Goal: Task Accomplishment & Management: Complete application form

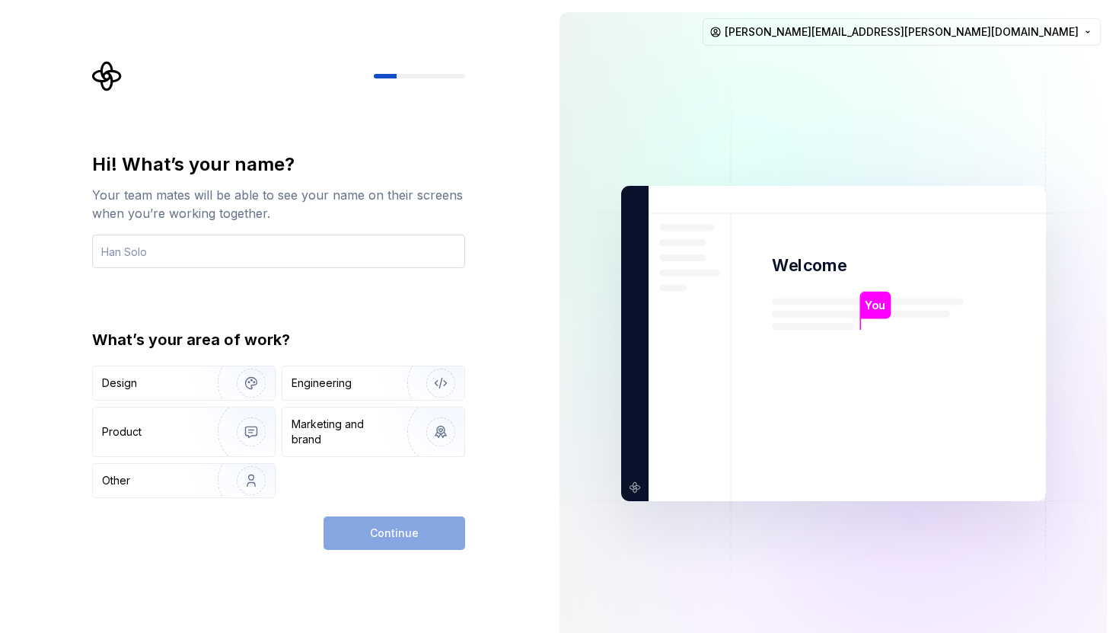
click at [144, 254] on input "text" at bounding box center [278, 252] width 373 height 34
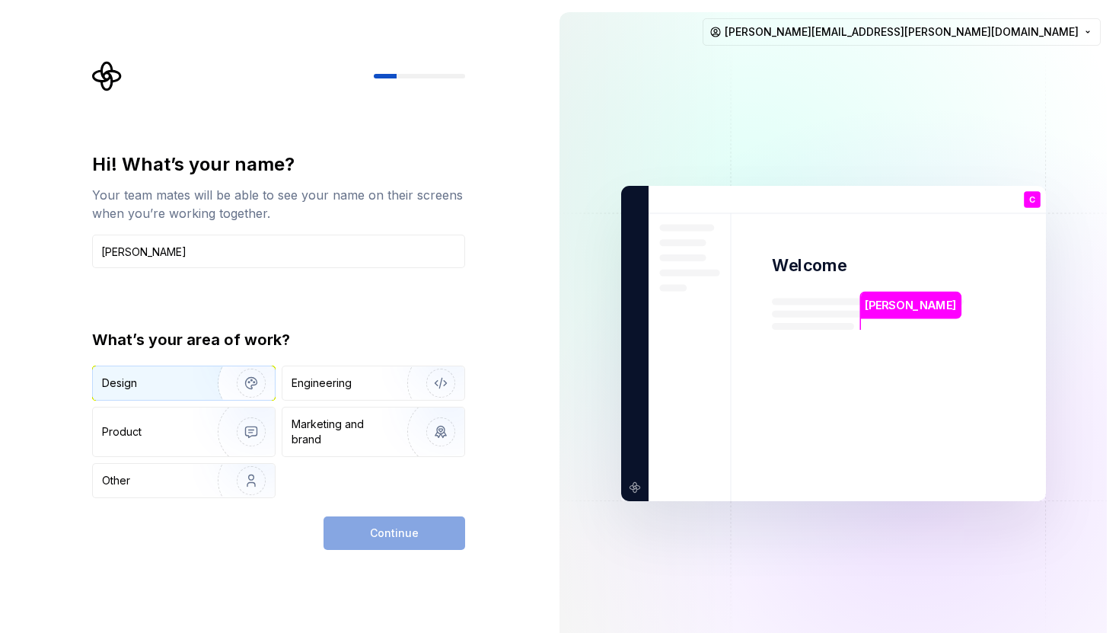
type input "[PERSON_NAME]"
click at [251, 386] on img "button" at bounding box center [241, 383] width 97 height 102
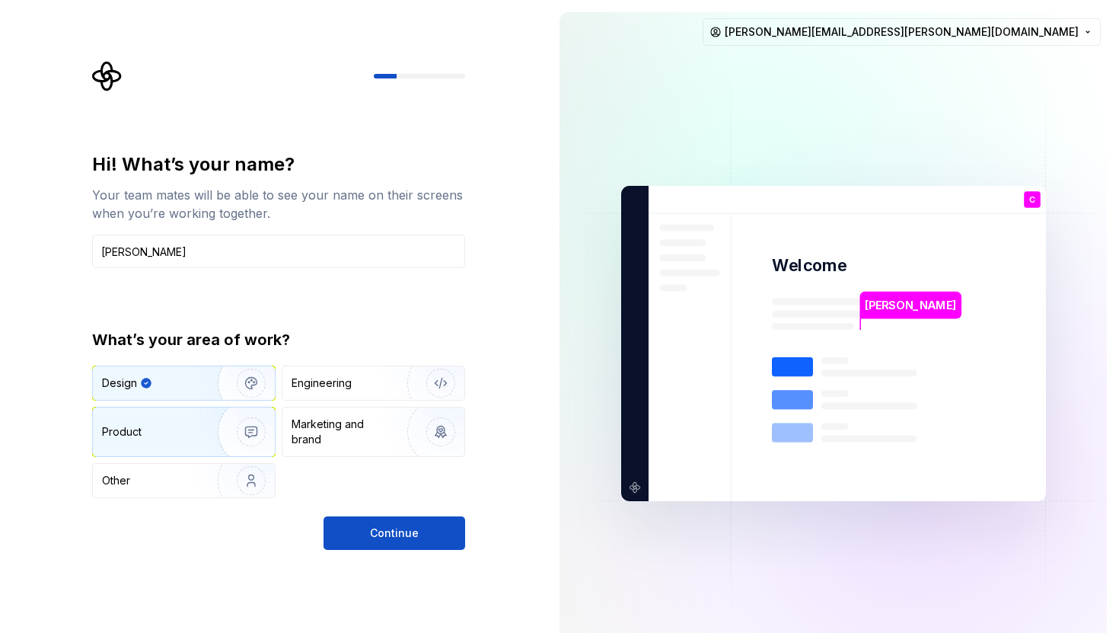
click at [245, 424] on img "button" at bounding box center [241, 432] width 97 height 102
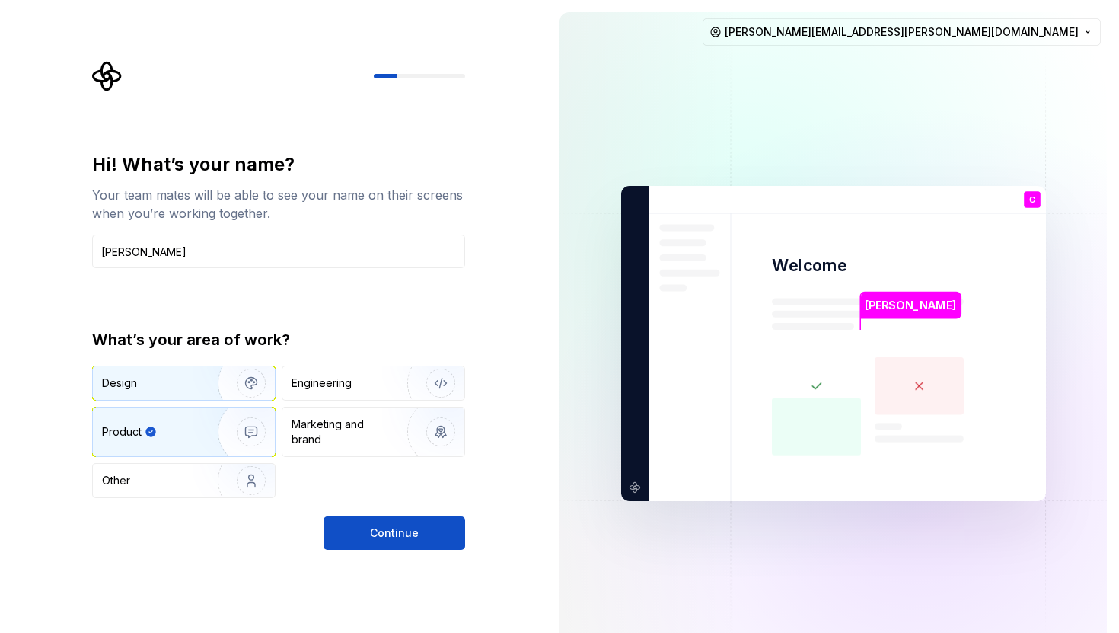
click at [243, 384] on img "button" at bounding box center [241, 383] width 97 height 102
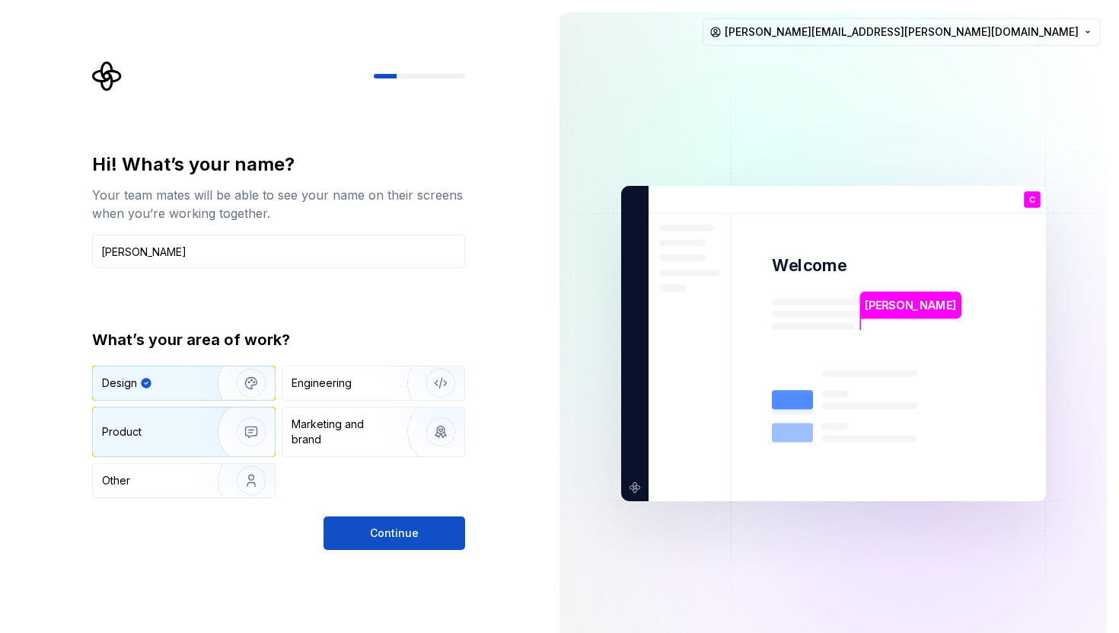
click at [238, 422] on img "button" at bounding box center [241, 432] width 97 height 102
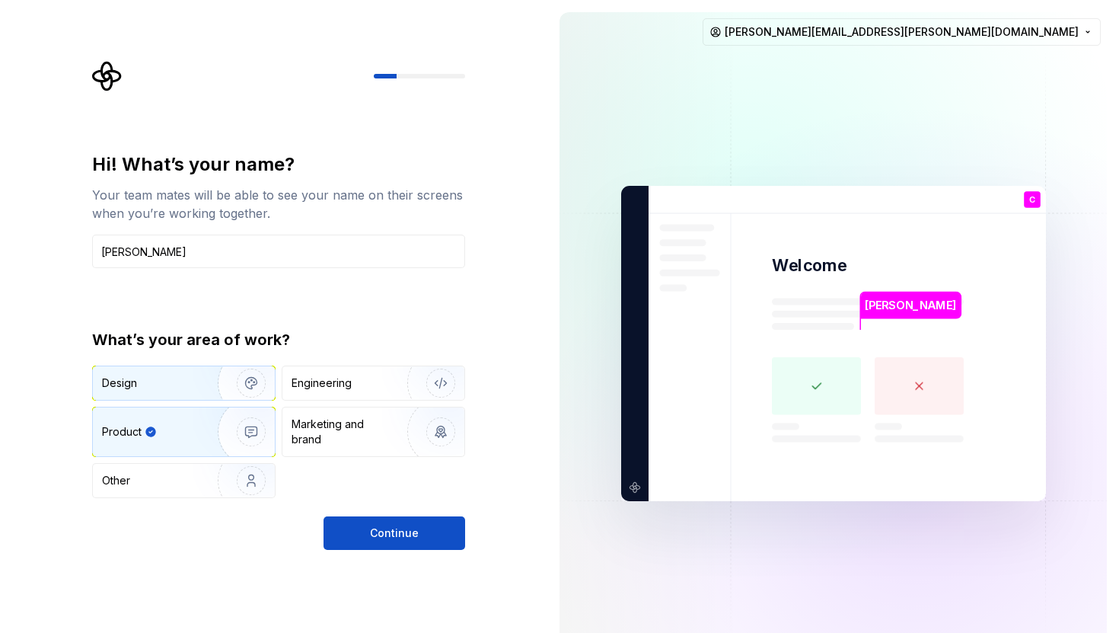
click at [238, 388] on img "button" at bounding box center [241, 383] width 97 height 102
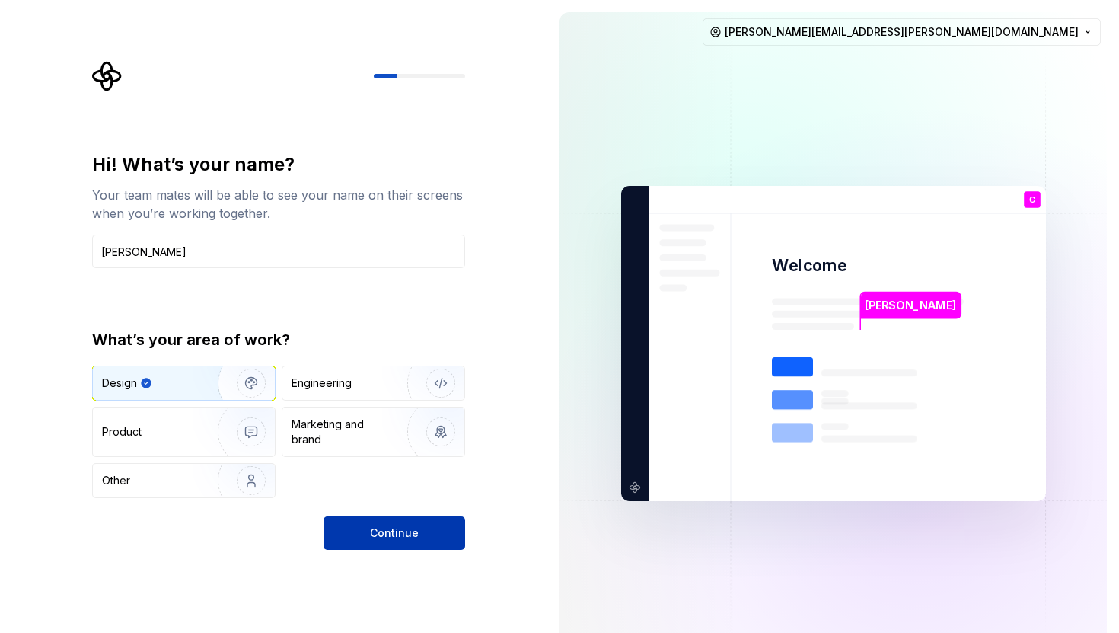
click at [395, 532] on span "Continue" at bounding box center [394, 532] width 49 height 15
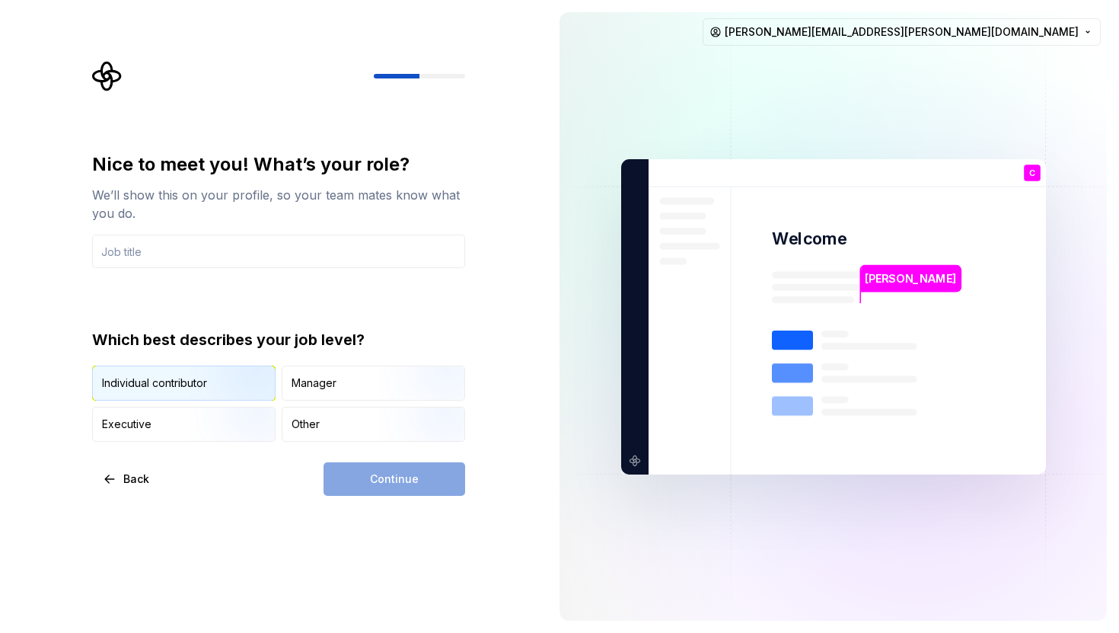
click at [253, 382] on img "button" at bounding box center [238, 402] width 97 height 102
click at [384, 487] on div "Continue" at bounding box center [395, 479] width 142 height 34
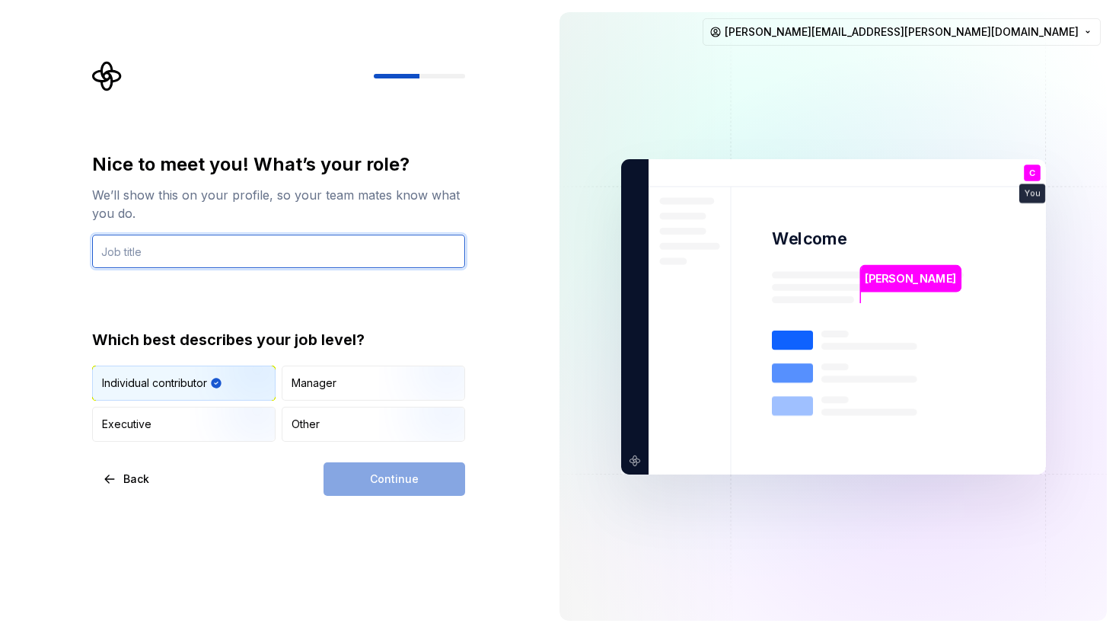
click at [110, 249] on input "text" at bounding box center [278, 252] width 373 height 34
type input "designer"
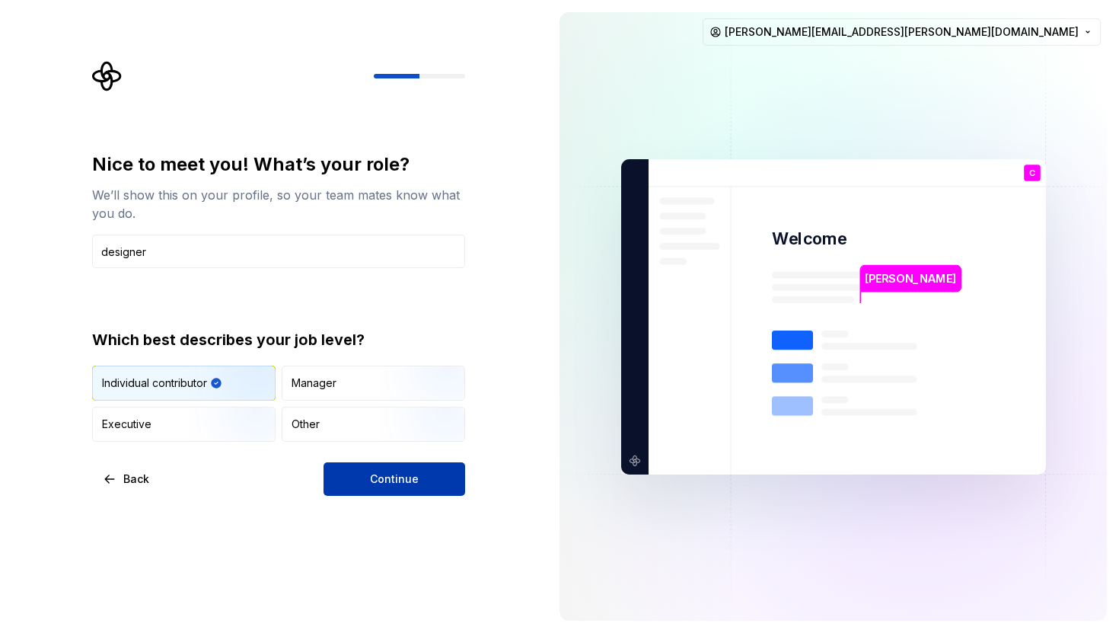
click at [391, 477] on span "Continue" at bounding box center [394, 478] width 49 height 15
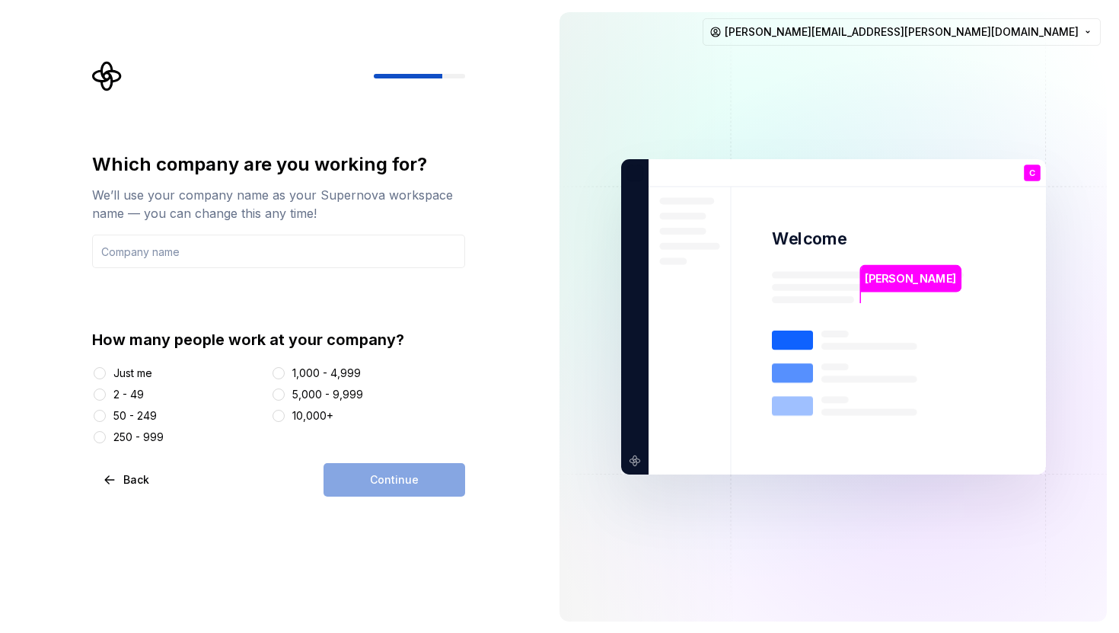
click at [142, 371] on div "Just me" at bounding box center [132, 372] width 39 height 15
click at [106, 371] on button "Just me" at bounding box center [100, 373] width 12 height 12
click at [158, 258] on input "text" at bounding box center [278, 252] width 373 height 34
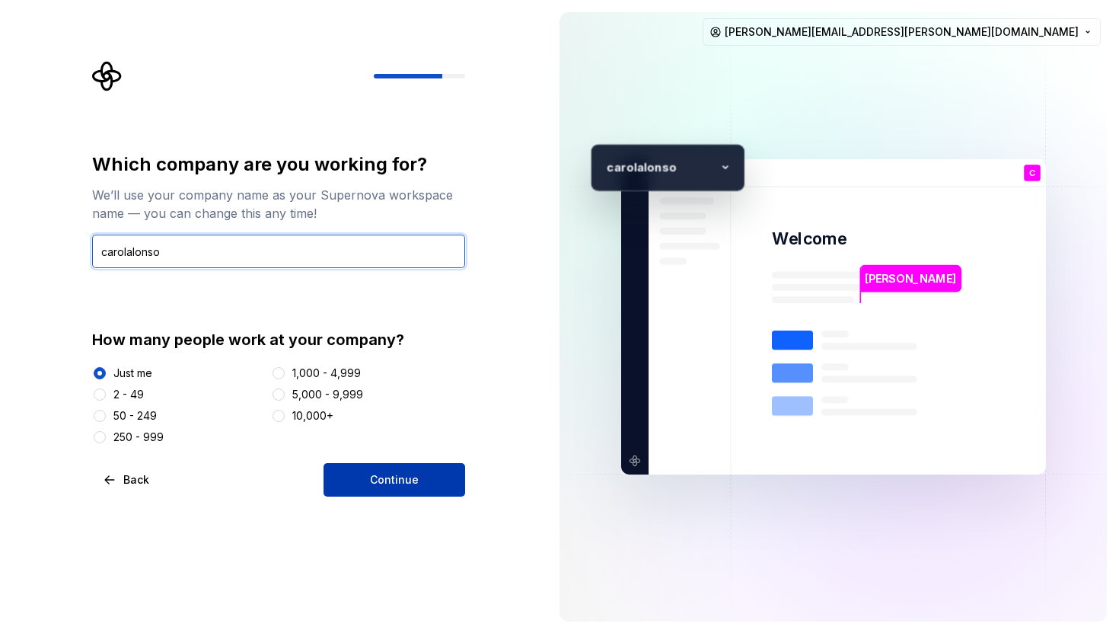
type input "carolalonso"
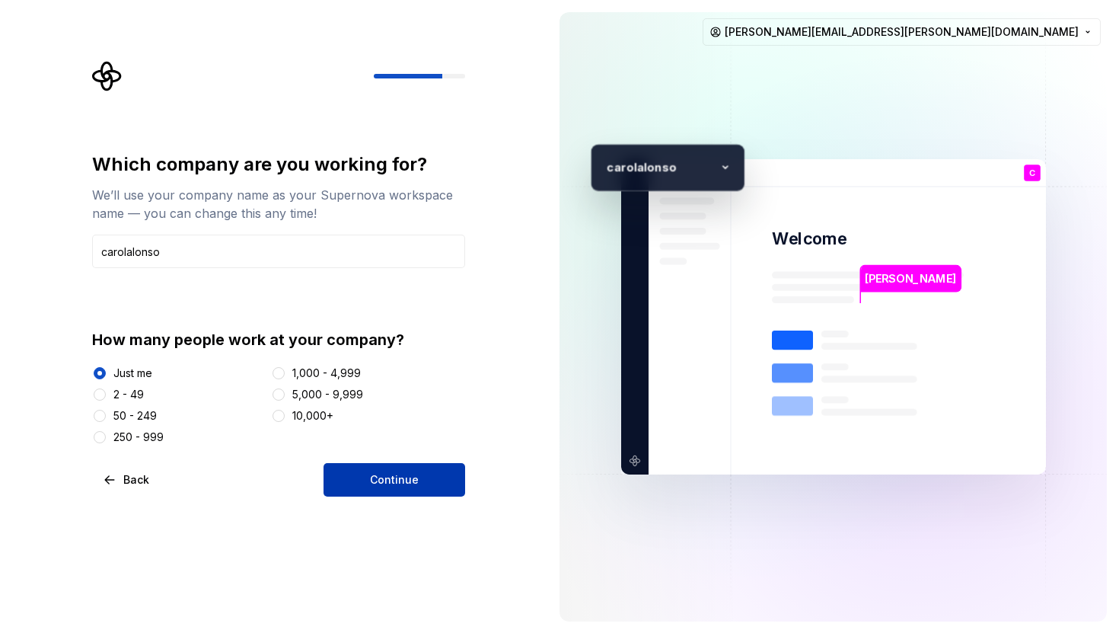
click at [413, 483] on span "Continue" at bounding box center [394, 479] width 49 height 15
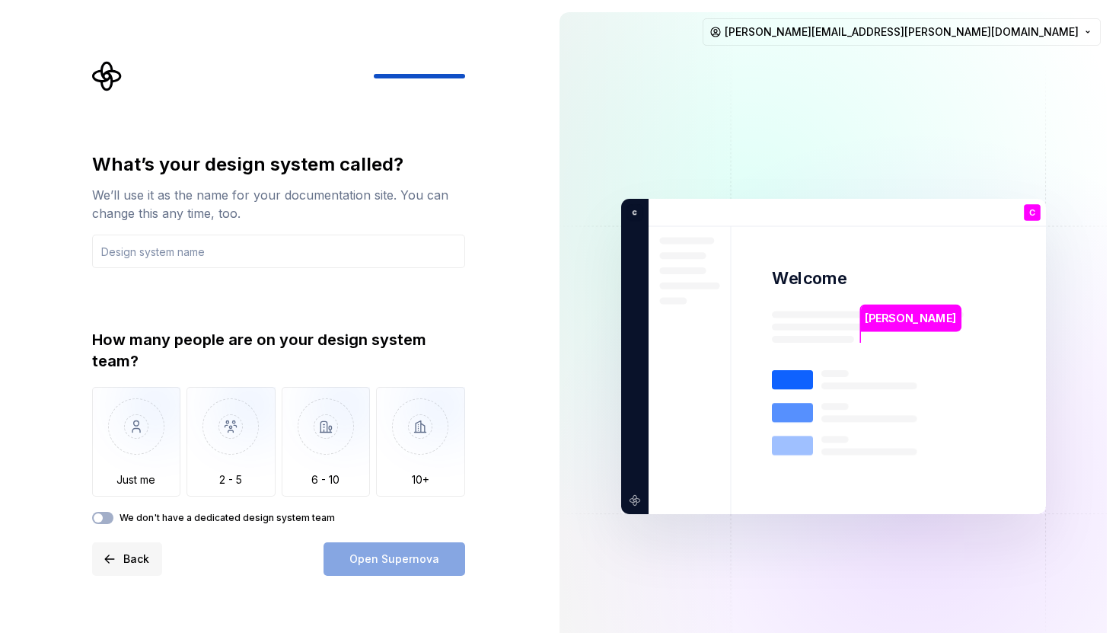
click at [131, 555] on span "Back" at bounding box center [136, 558] width 26 height 15
click at [132, 456] on img "button" at bounding box center [136, 438] width 89 height 102
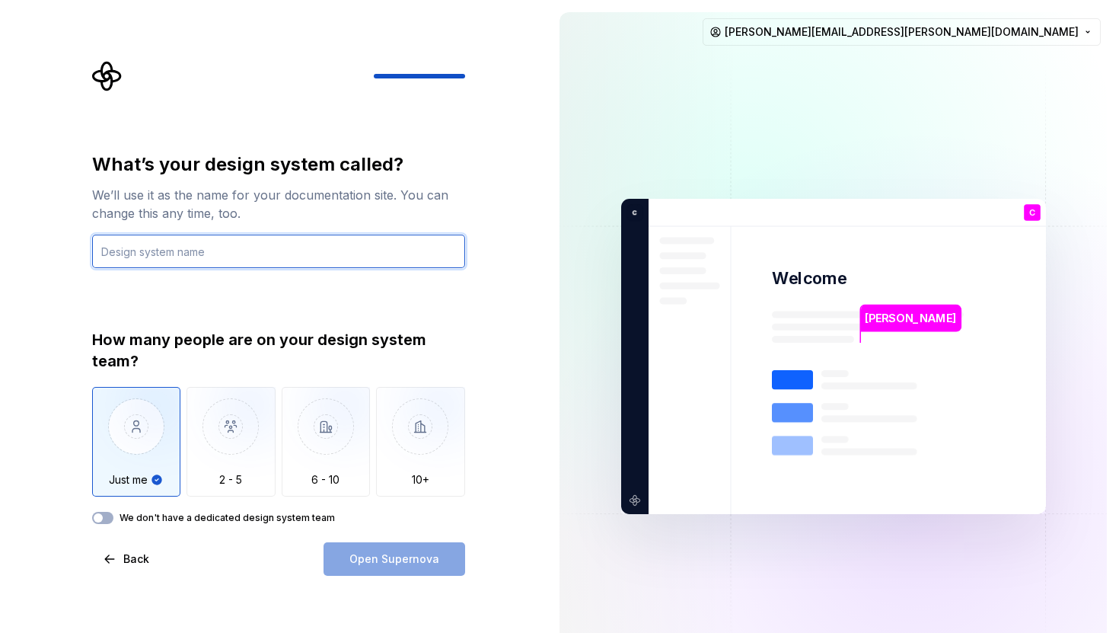
click at [159, 253] on input "text" at bounding box center [278, 252] width 373 height 34
type input "DS"
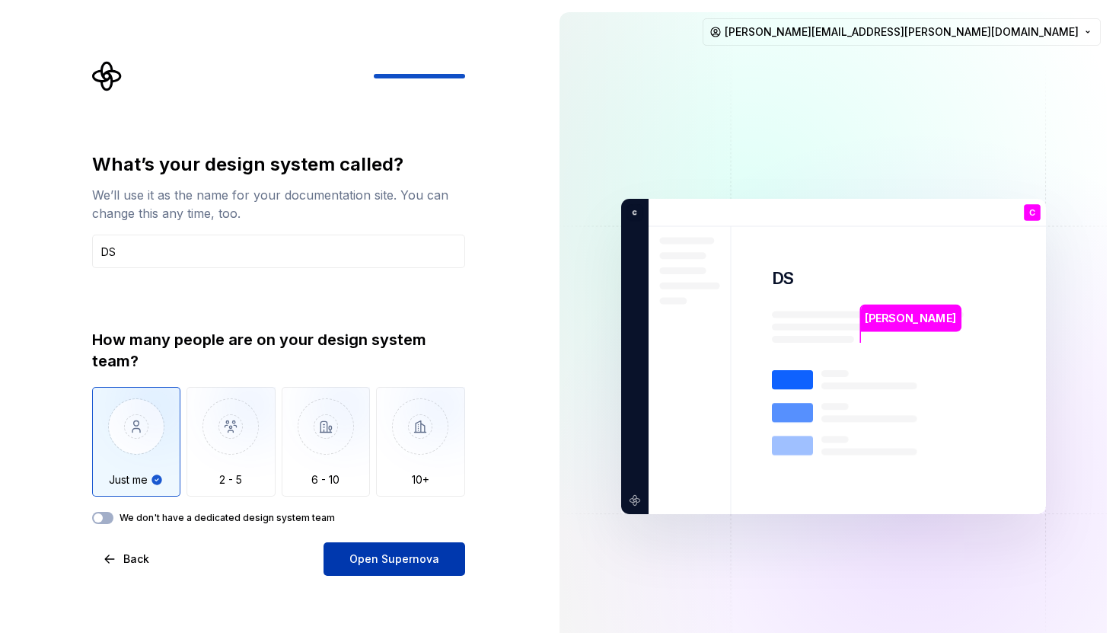
click at [385, 562] on span "Open Supernova" at bounding box center [394, 558] width 90 height 15
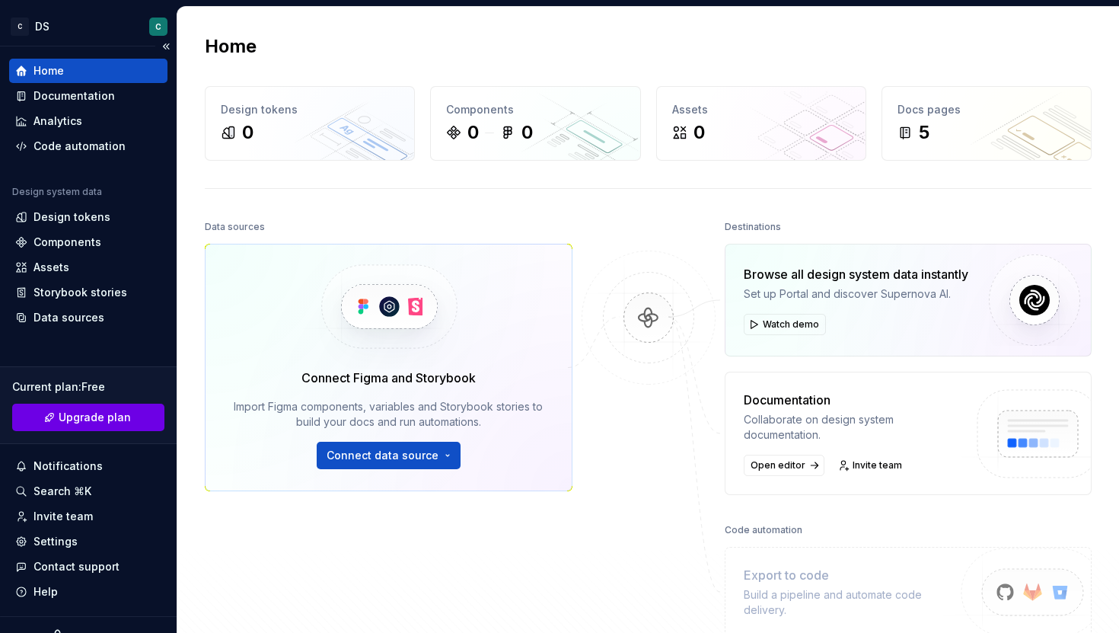
click at [87, 412] on span "Upgrade plan" at bounding box center [95, 417] width 72 height 15
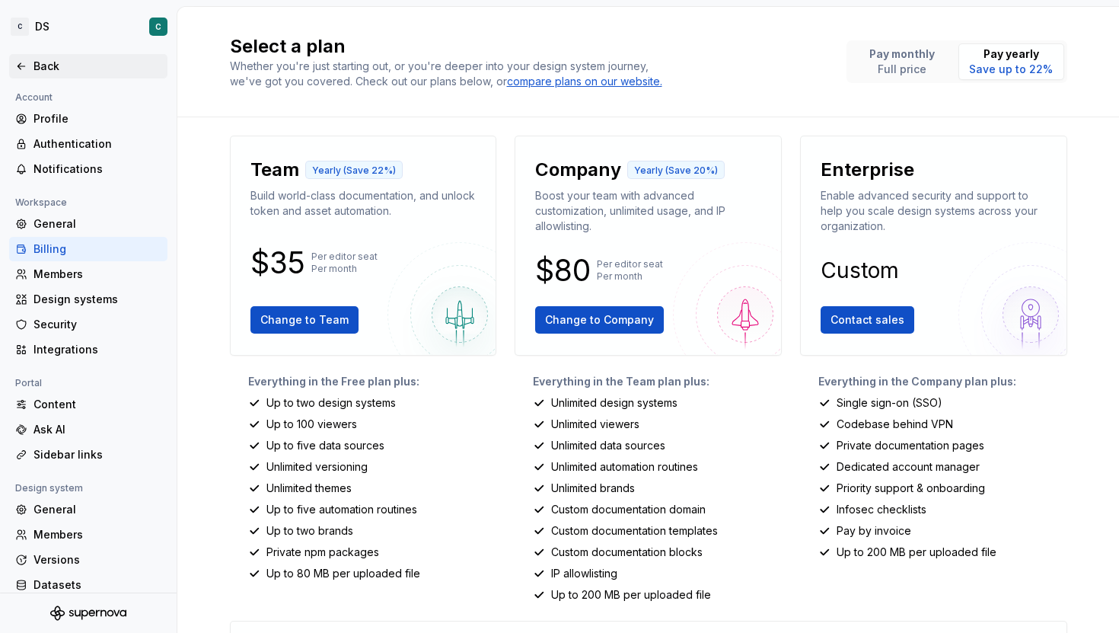
click at [46, 65] on div "Back" at bounding box center [98, 66] width 128 height 15
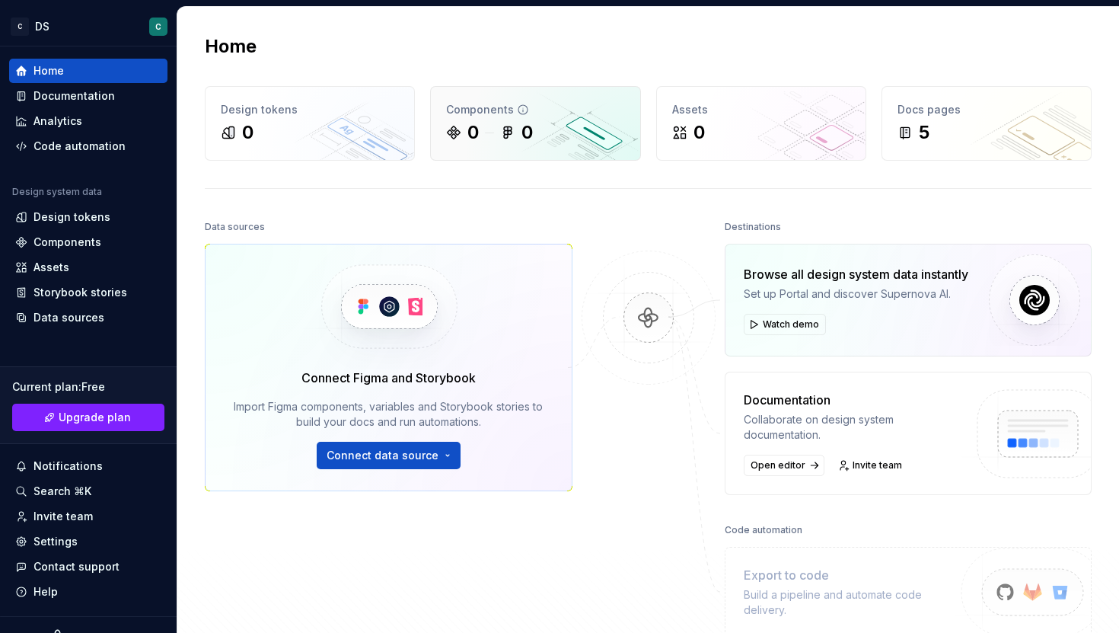
click at [524, 119] on div "Components 0 0" at bounding box center [535, 123] width 209 height 73
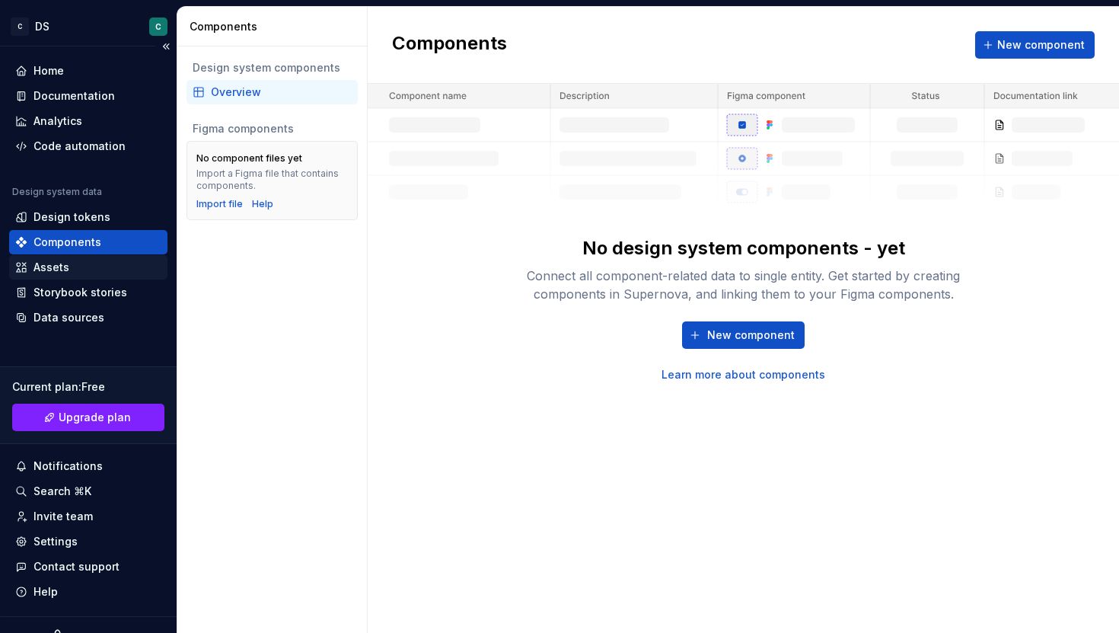
click at [71, 266] on div "Assets" at bounding box center [88, 267] width 146 height 15
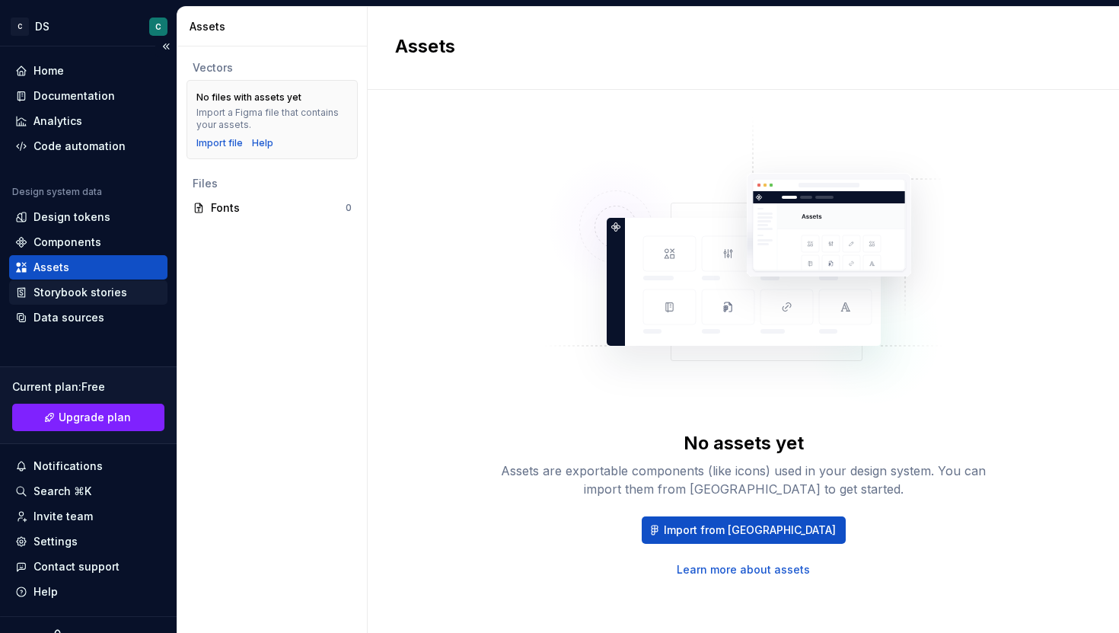
click at [58, 292] on div "Storybook stories" at bounding box center [81, 292] width 94 height 15
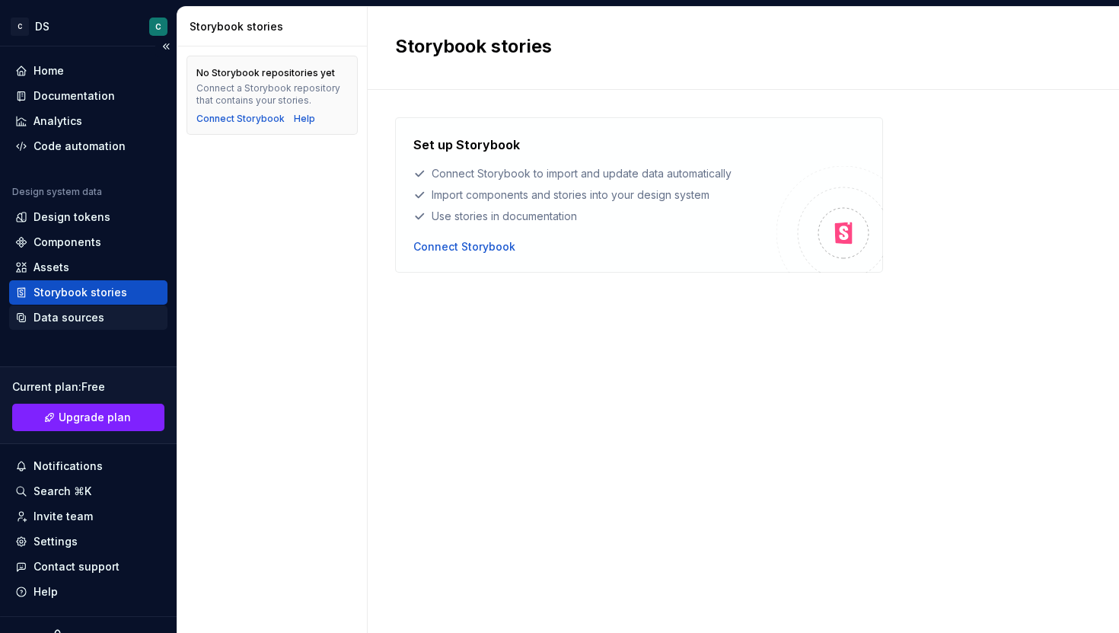
click at [90, 320] on div "Data sources" at bounding box center [69, 317] width 71 height 15
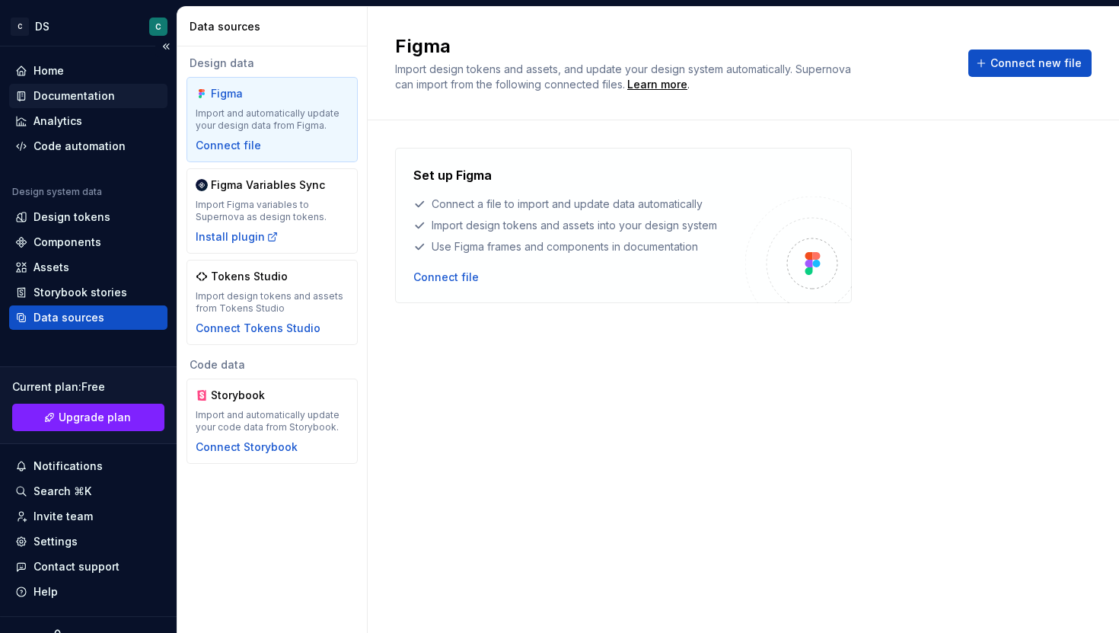
click at [76, 99] on div "Documentation" at bounding box center [74, 95] width 81 height 15
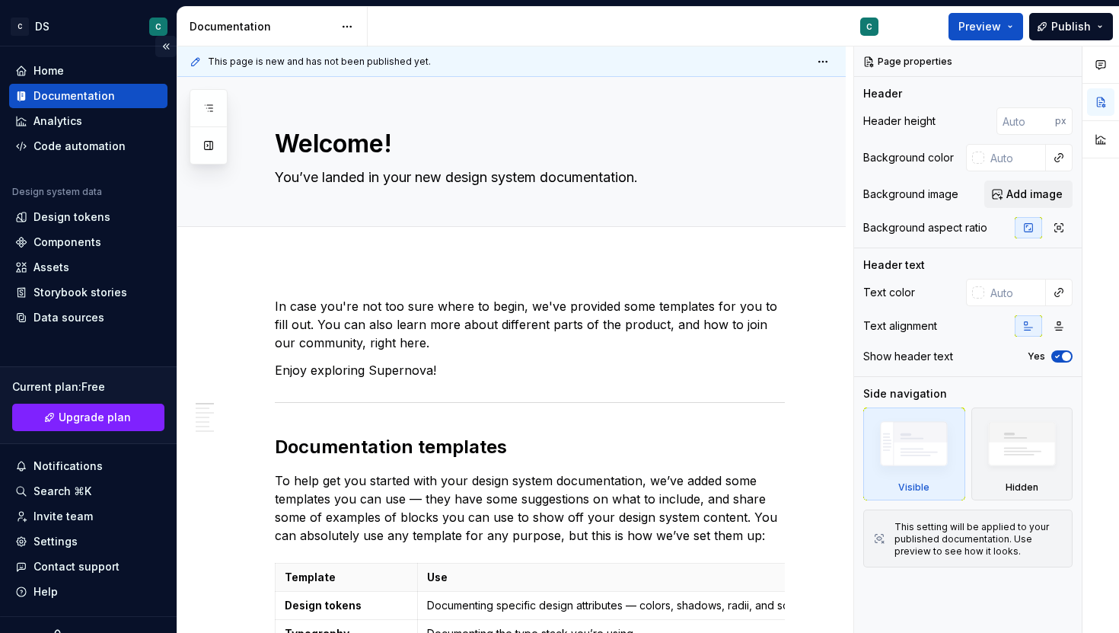
click at [158, 47] on button "Collapse sidebar" at bounding box center [165, 46] width 21 height 21
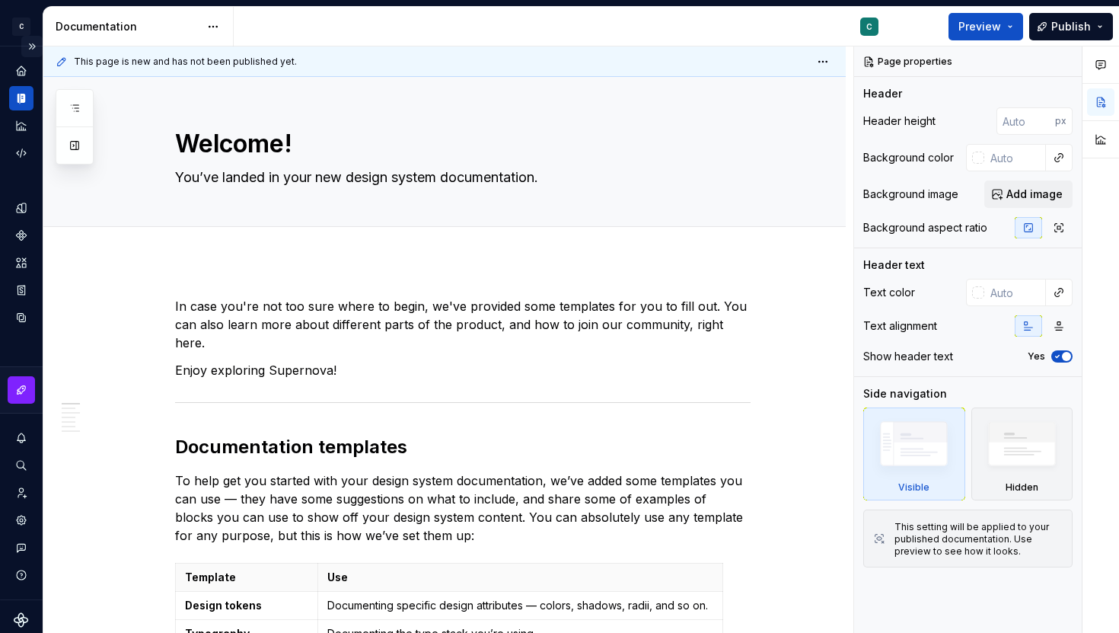
click at [23, 46] on button "Expand sidebar" at bounding box center [31, 46] width 21 height 21
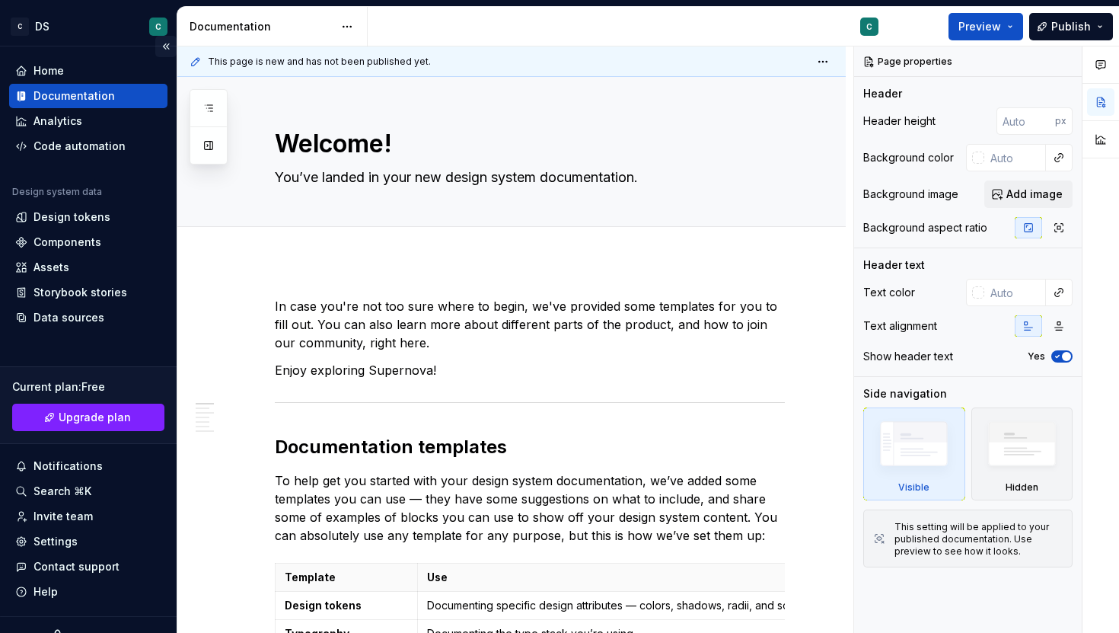
click at [158, 47] on button "Collapse sidebar" at bounding box center [165, 46] width 21 height 21
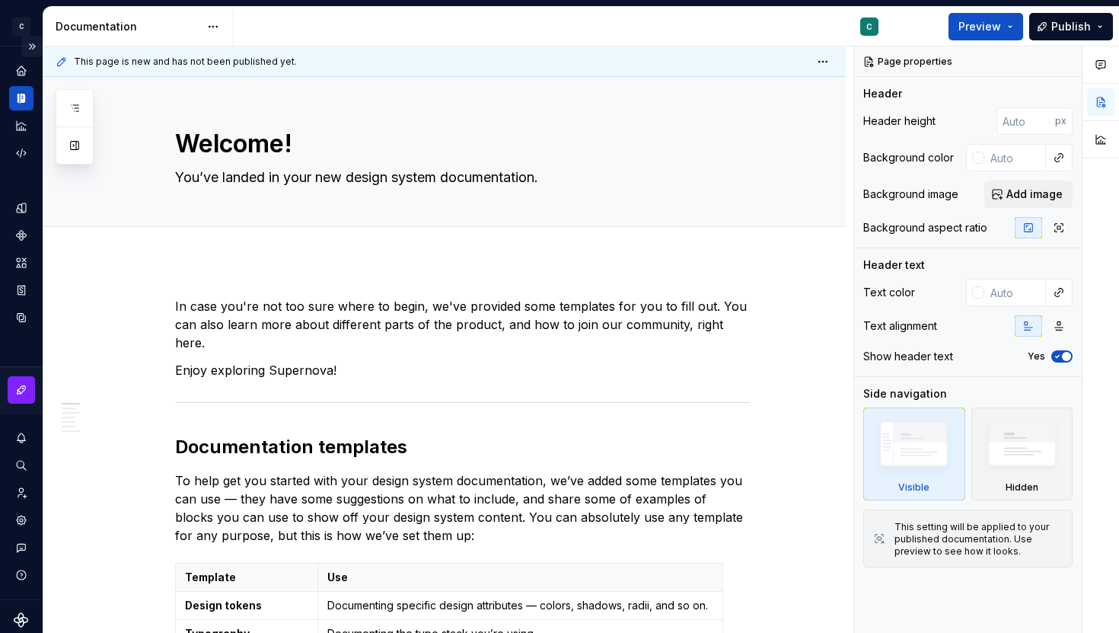
click at [24, 52] on button "Expand sidebar" at bounding box center [31, 46] width 21 height 21
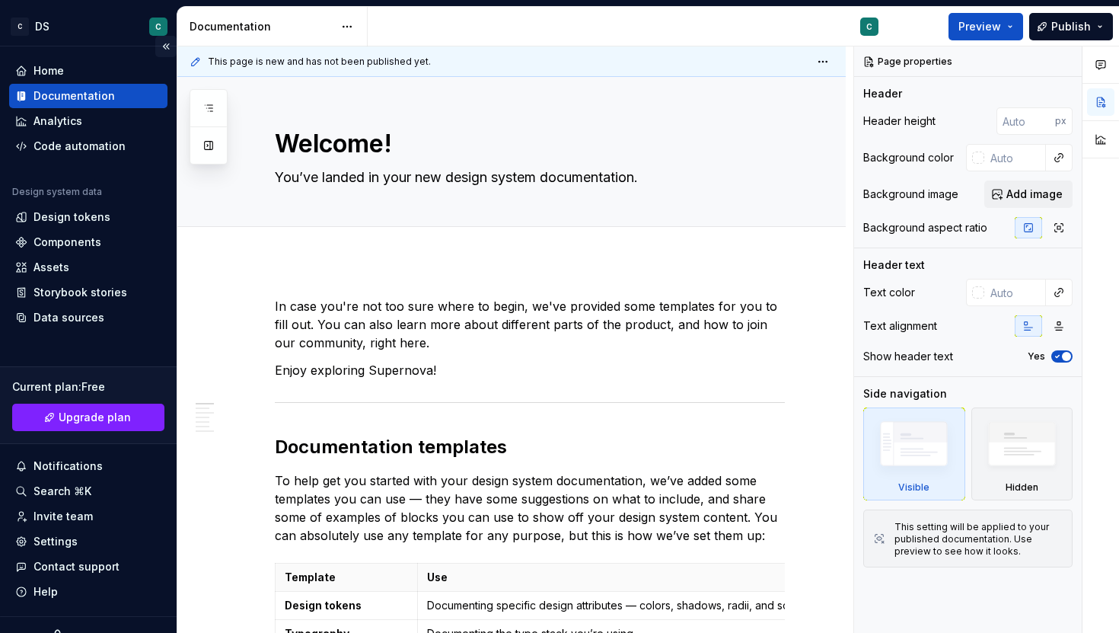
click at [24, 52] on div "Home Documentation Analytics Code automation Design system data Design tokens C…" at bounding box center [88, 331] width 177 height 570
click at [160, 47] on button "Collapse sidebar" at bounding box center [165, 46] width 21 height 21
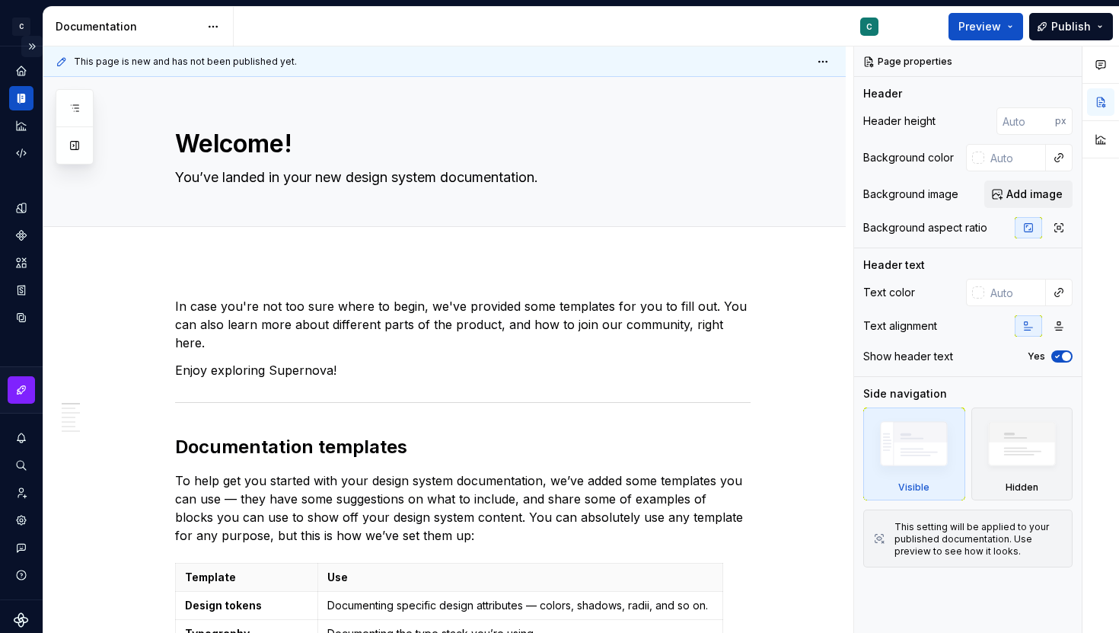
click at [24, 49] on button "Expand sidebar" at bounding box center [31, 46] width 21 height 21
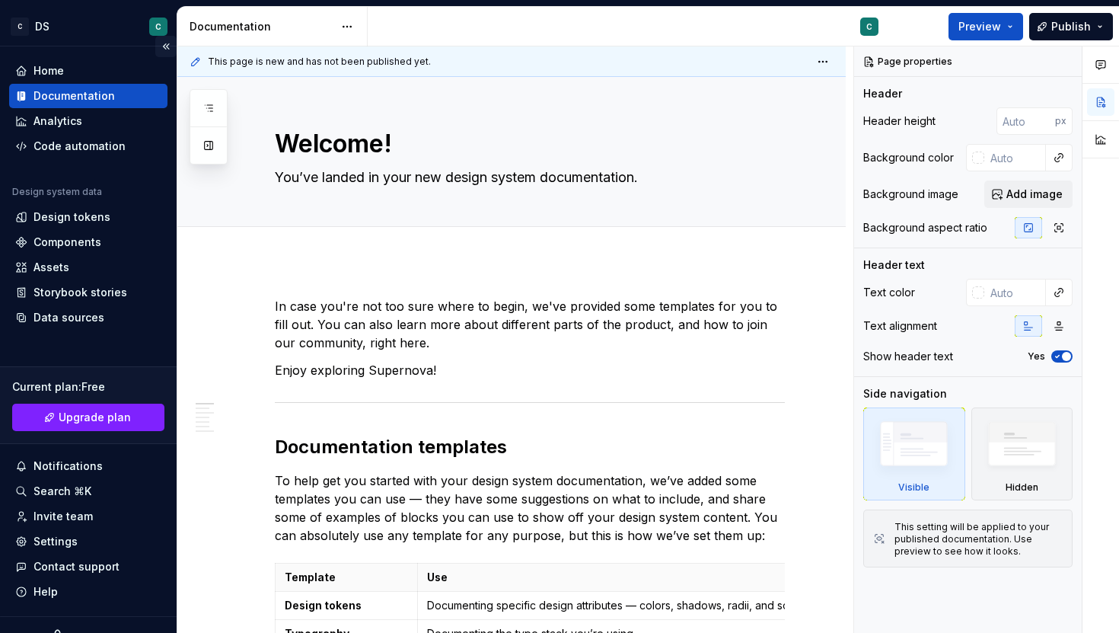
click at [157, 50] on button "Collapse sidebar" at bounding box center [165, 46] width 21 height 21
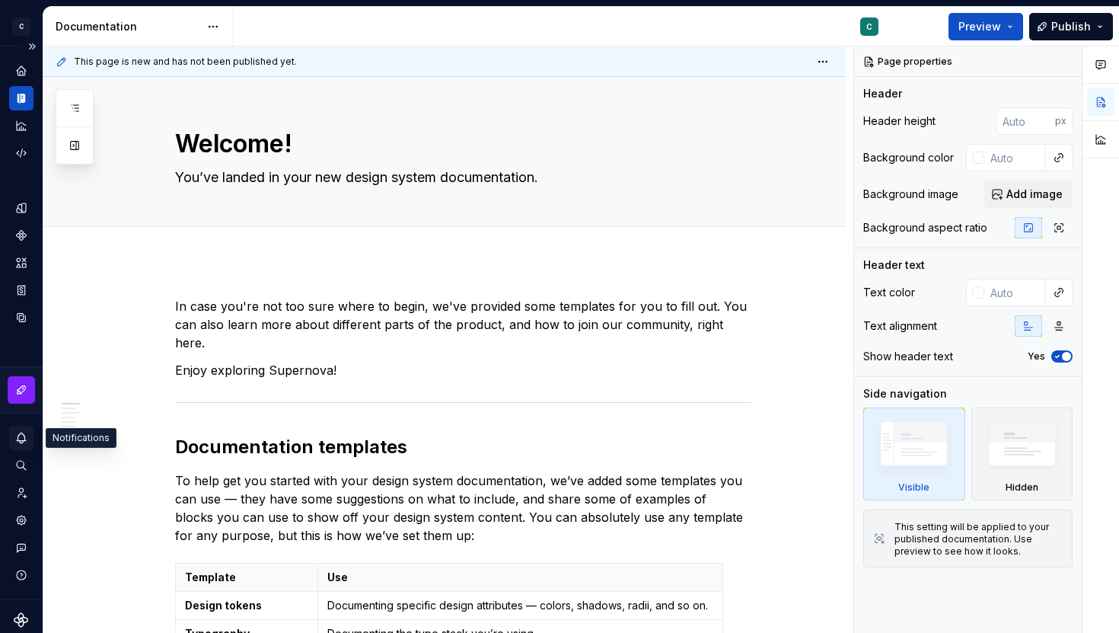
click at [23, 436] on icon "Notifications" at bounding box center [21, 438] width 14 height 14
click at [17, 467] on html "C DS C Design system data Documentation C Preview Publish Pages Add Accessibili…" at bounding box center [559, 316] width 1119 height 633
click at [20, 467] on icon "Search ⌘K" at bounding box center [21, 465] width 10 height 10
click at [20, 499] on div "Invite team" at bounding box center [21, 492] width 24 height 24
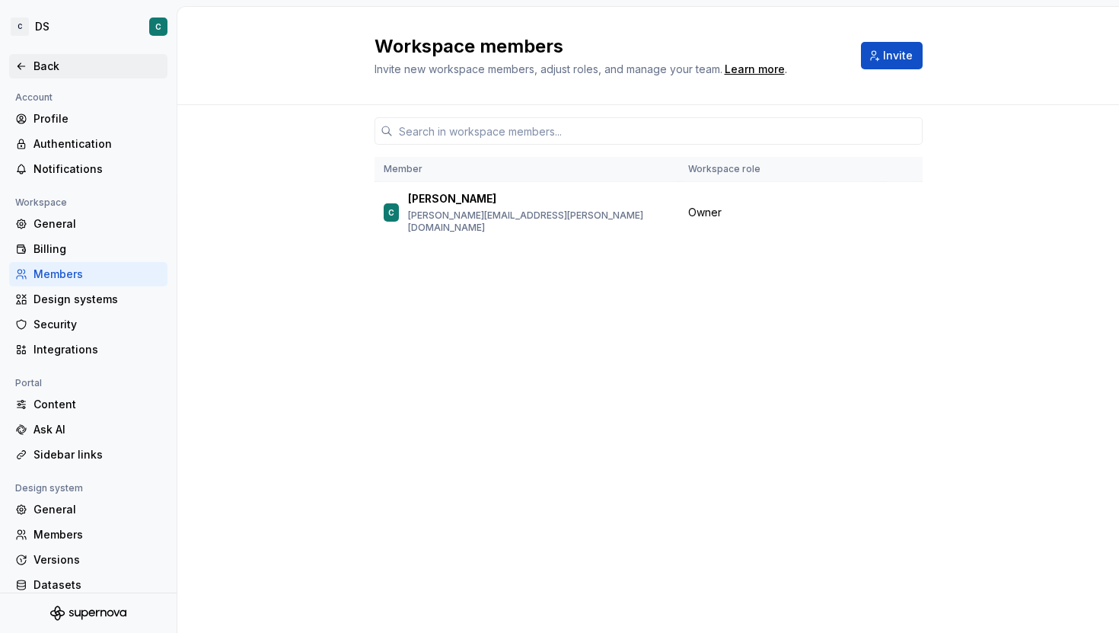
click at [49, 65] on div "Back" at bounding box center [98, 66] width 128 height 15
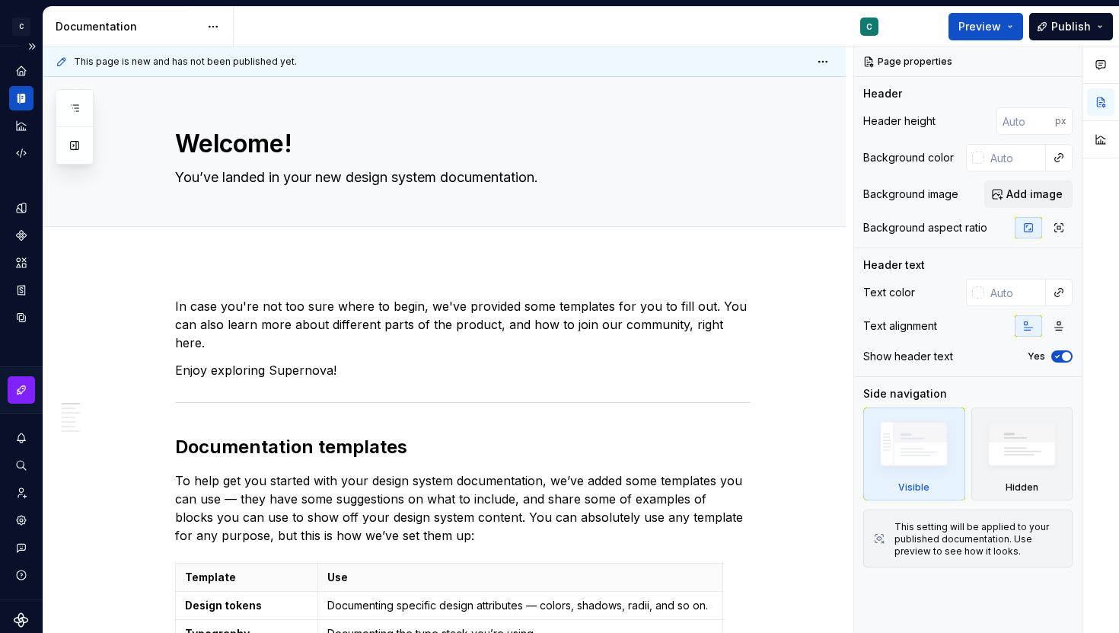
click at [18, 620] on icon "Supernova Logo" at bounding box center [21, 619] width 14 height 14
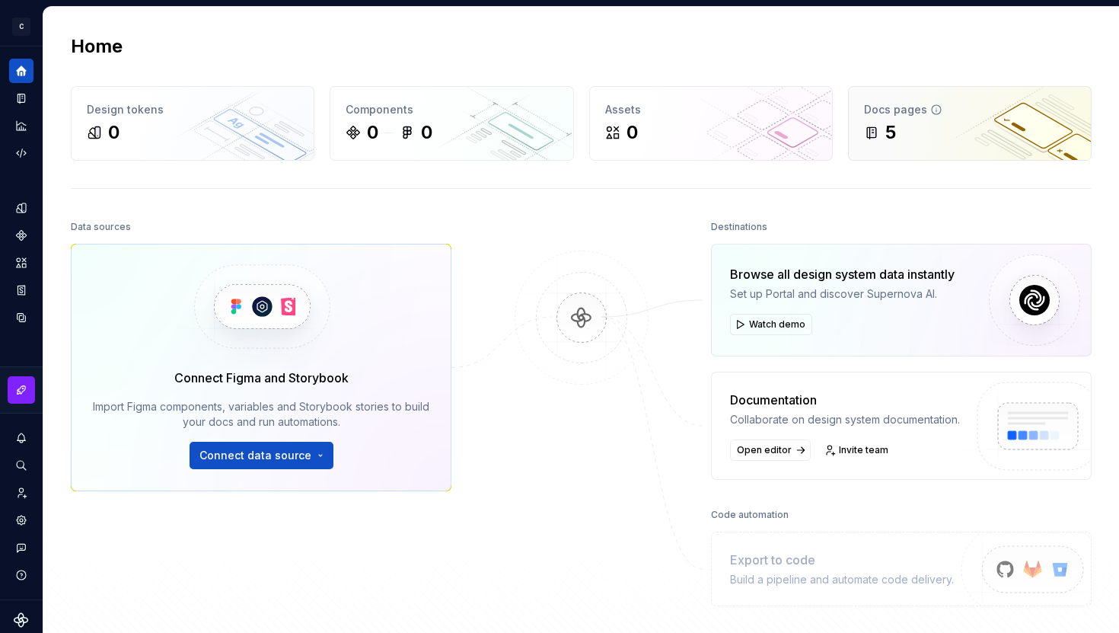
click at [901, 119] on div "Docs pages 5" at bounding box center [970, 123] width 242 height 73
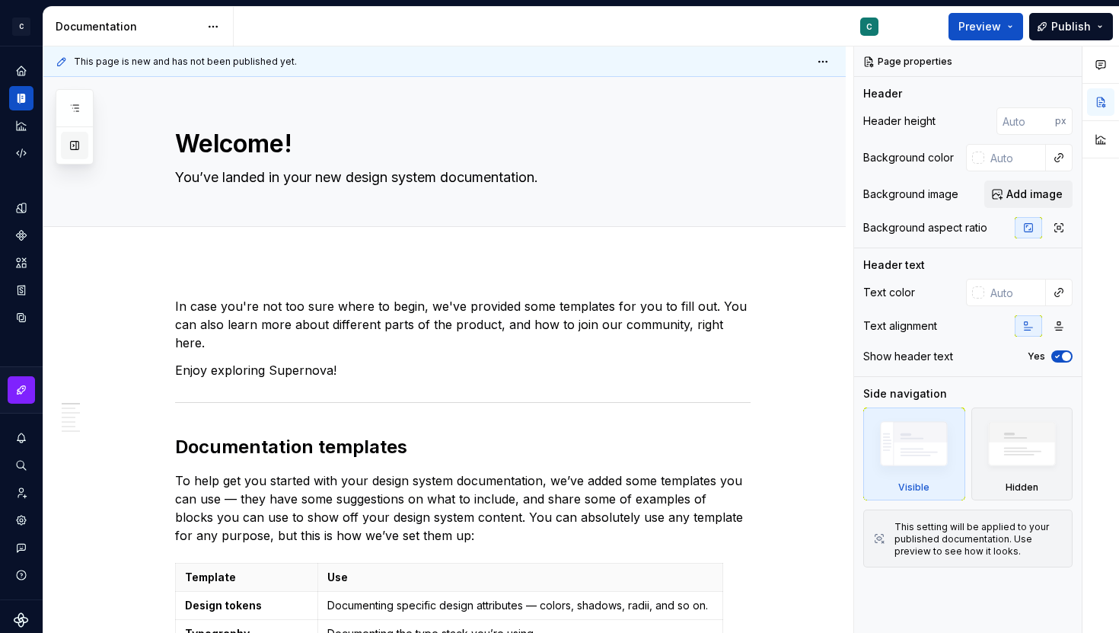
click at [76, 149] on button "button" at bounding box center [74, 145] width 27 height 27
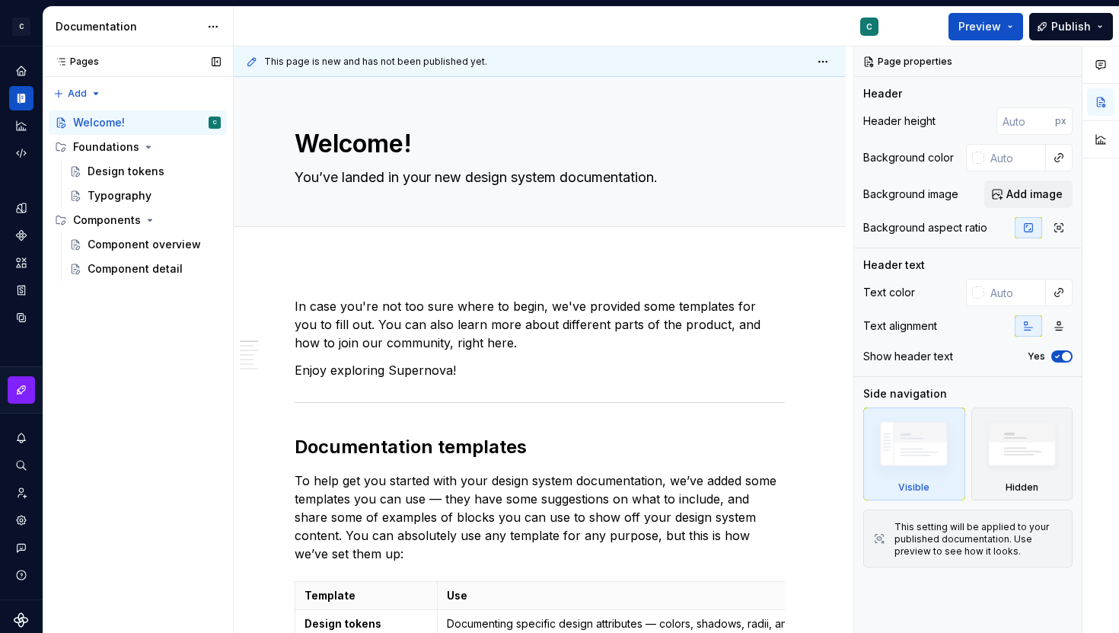
type textarea "*"
click at [16, 129] on icon "Analytics" at bounding box center [21, 125] width 10 height 10
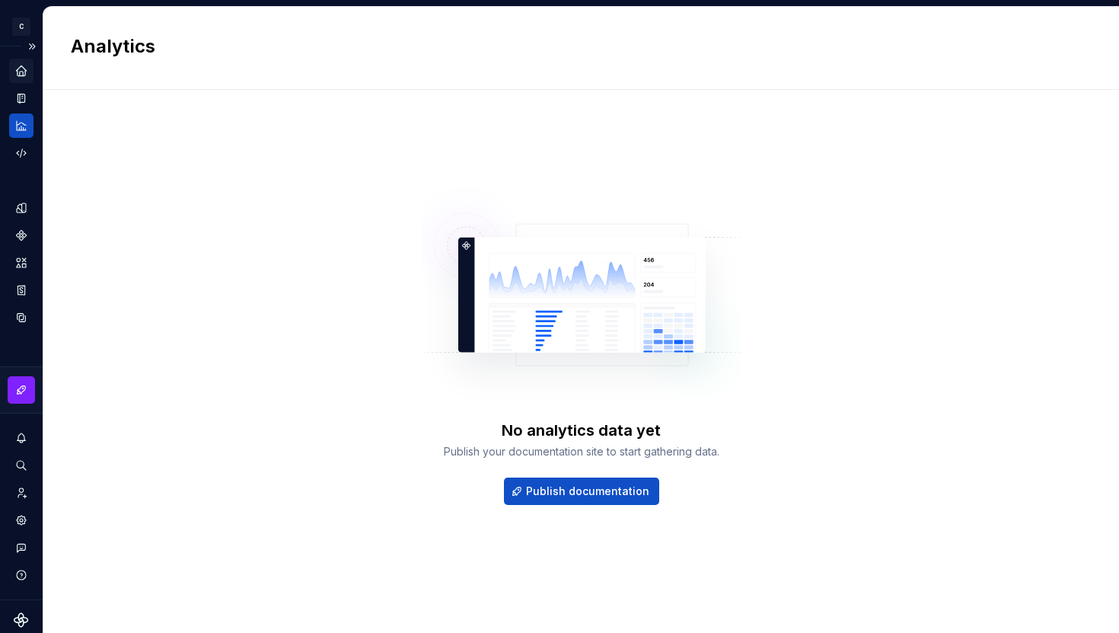
click at [23, 74] on icon "Home" at bounding box center [21, 70] width 10 height 10
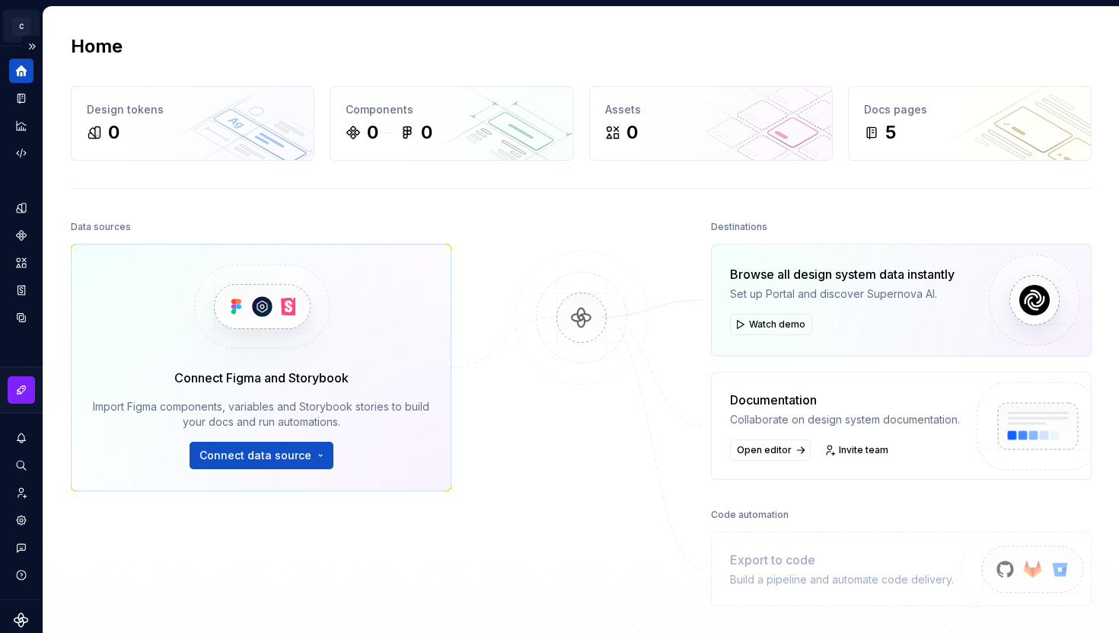
click at [22, 27] on html "C DS C Design system data Home Design tokens 0 Components 0 0 Assets 0 Docs pag…" at bounding box center [559, 316] width 1119 height 633
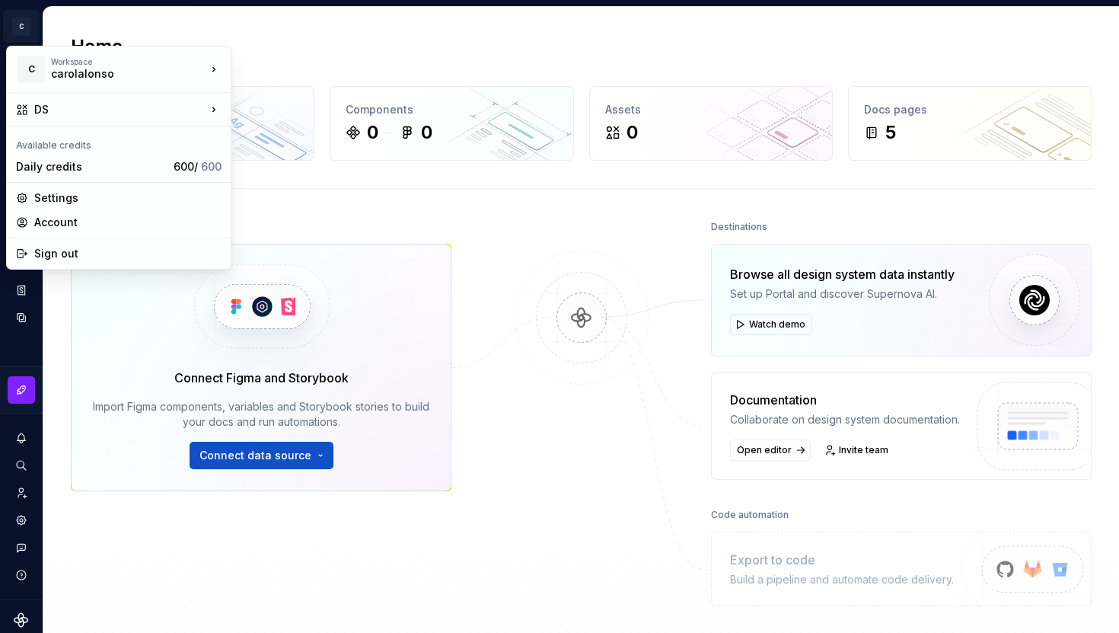
click at [363, 206] on html "C DS C Design system data Home Design tokens 0 Components 0 0 Assets 0 Docs pag…" at bounding box center [559, 316] width 1119 height 633
